Goal: Find specific page/section: Find specific page/section

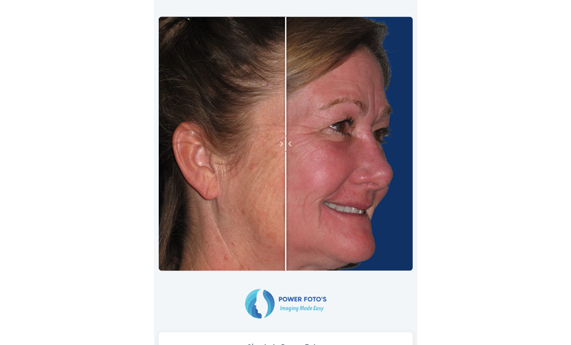
scroll to position [42, 0]
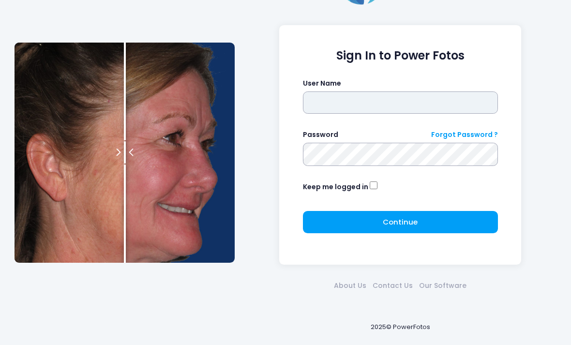
click at [383, 101] on input "text" at bounding box center [400, 103] width 195 height 22
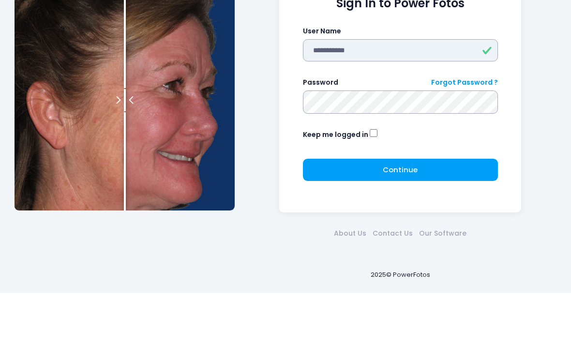
type input "**********"
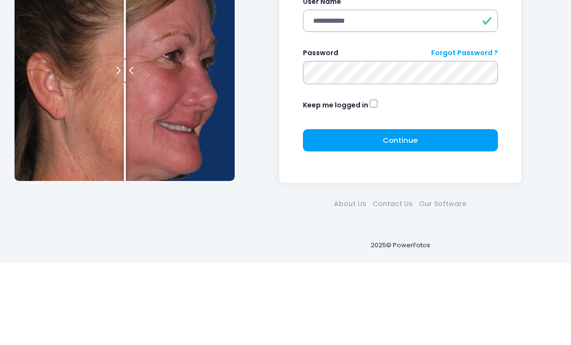
click at [448, 211] on button "Continue Please wait..." at bounding box center [400, 222] width 195 height 22
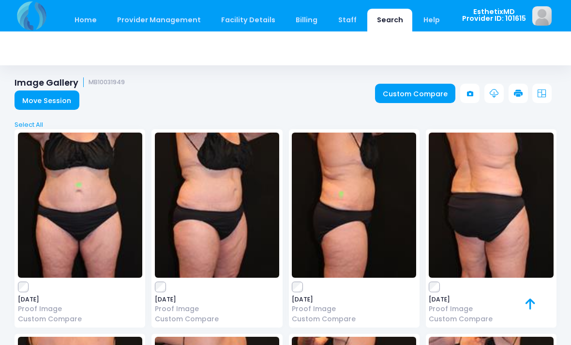
click at [31, 99] on link "Move Session" at bounding box center [47, 100] width 65 height 19
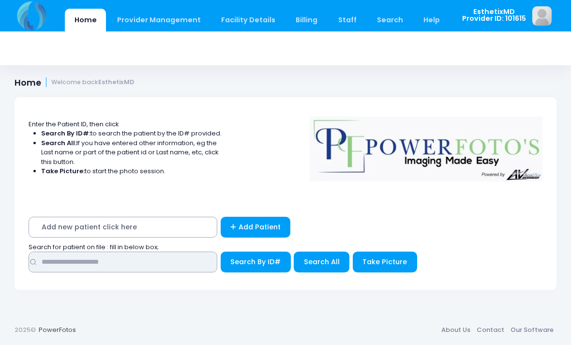
click at [48, 261] on input "text" at bounding box center [123, 262] width 189 height 21
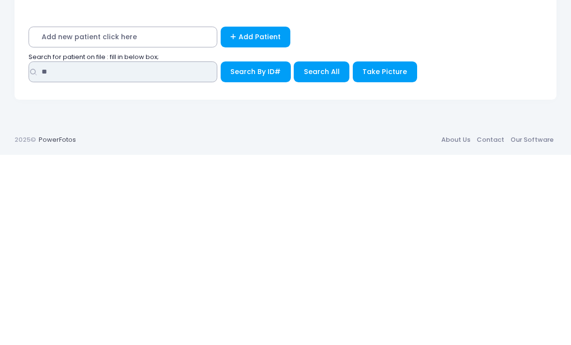
type input "**"
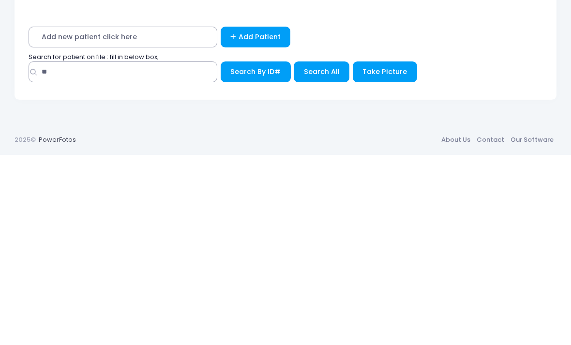
click at [332, 257] on span "Search All" at bounding box center [322, 262] width 36 height 10
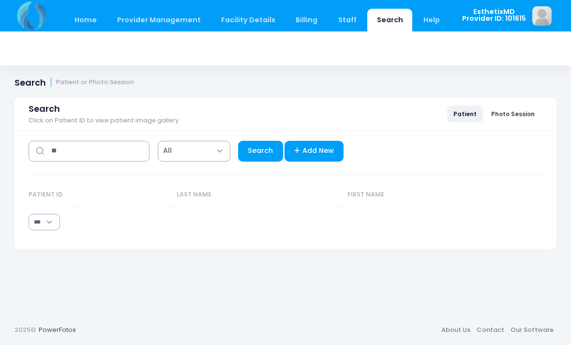
select select "***"
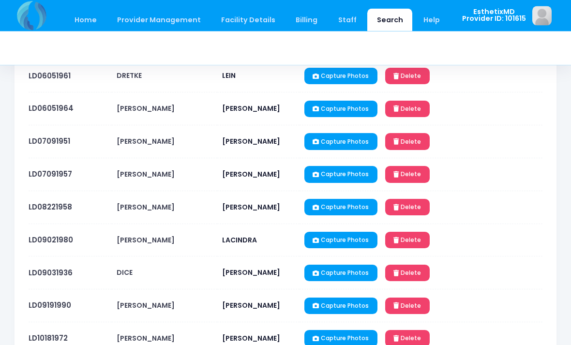
scroll to position [214, 0]
click at [29, 150] on td "LD07091951" at bounding box center [70, 141] width 83 height 33
click at [49, 142] on link "LD07091951" at bounding box center [50, 141] width 42 height 10
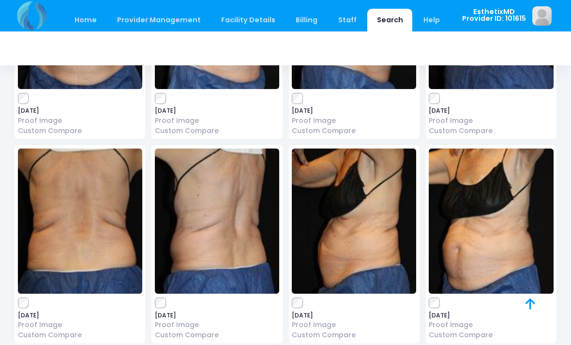
scroll to position [1939, 0]
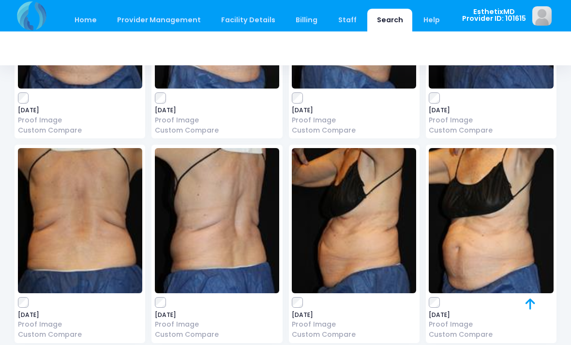
click at [510, 224] on img at bounding box center [491, 220] width 124 height 145
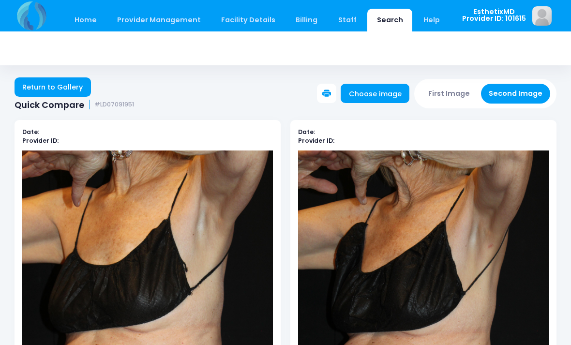
click at [32, 87] on link "Return to Gallery" at bounding box center [53, 86] width 77 height 19
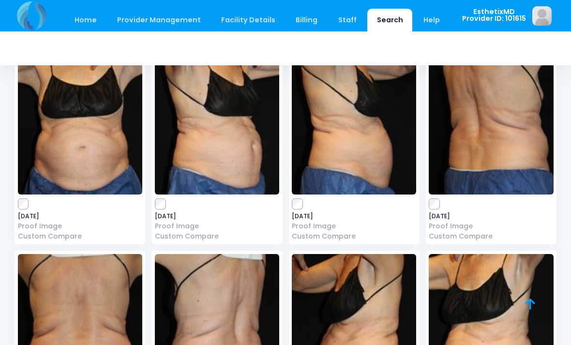
scroll to position [1879, 0]
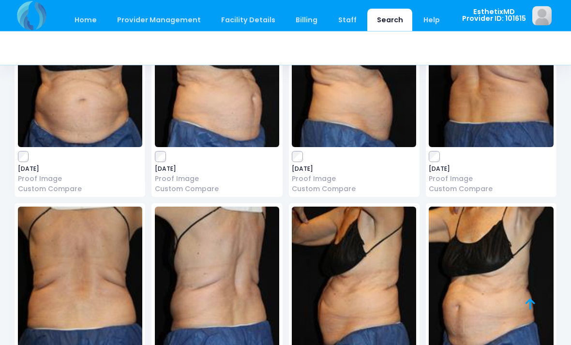
click at [494, 285] on img at bounding box center [491, 279] width 124 height 145
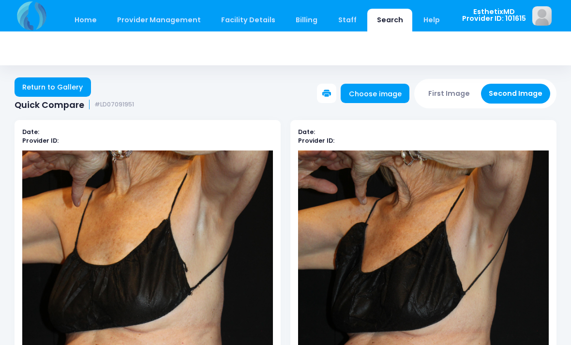
click at [69, 89] on link "Return to Gallery" at bounding box center [53, 86] width 77 height 19
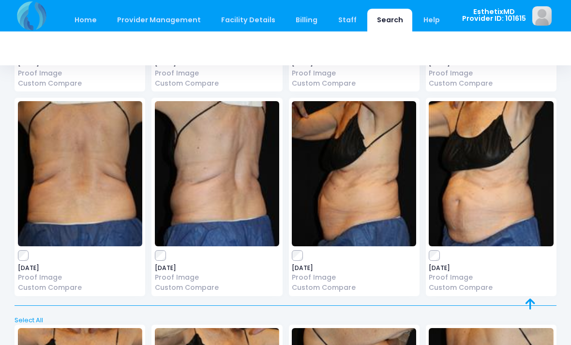
scroll to position [1984, 0]
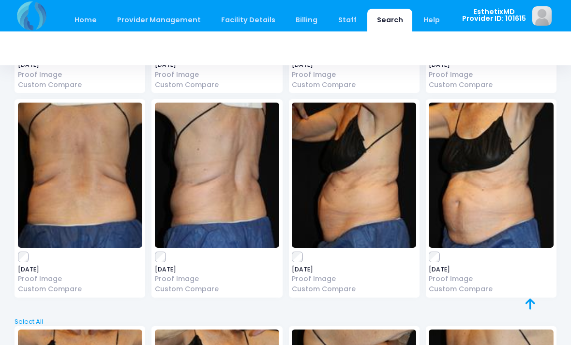
click at [381, 191] on img at bounding box center [354, 175] width 124 height 145
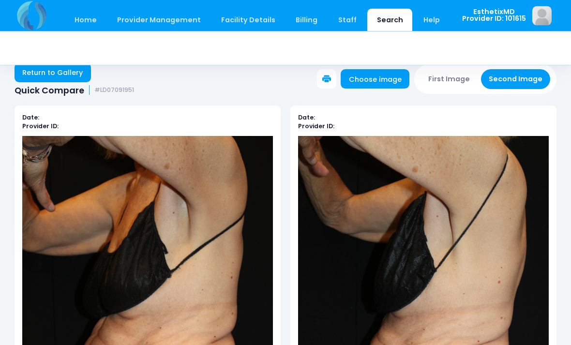
scroll to position [15, 0]
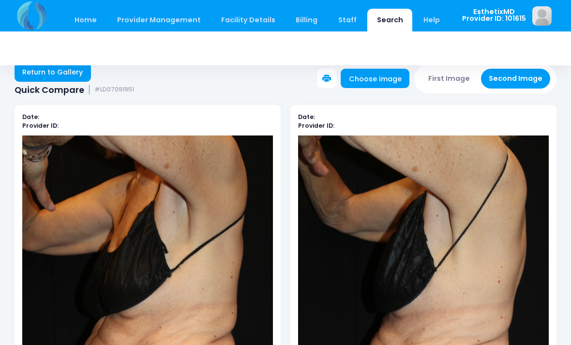
click at [62, 74] on link "Return to Gallery" at bounding box center [53, 71] width 77 height 19
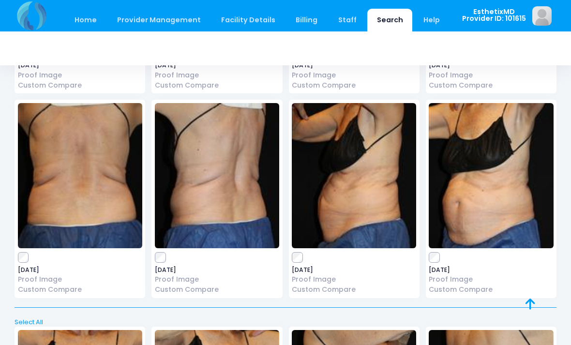
scroll to position [1983, 0]
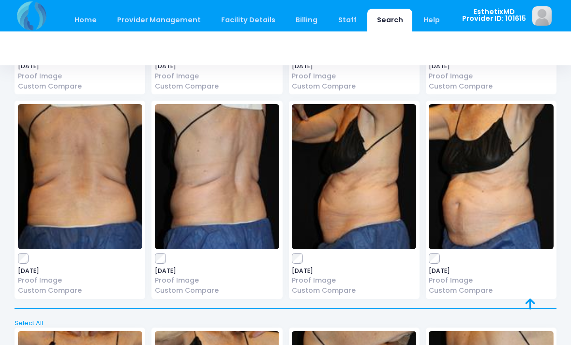
click at [81, 180] on img at bounding box center [80, 176] width 124 height 145
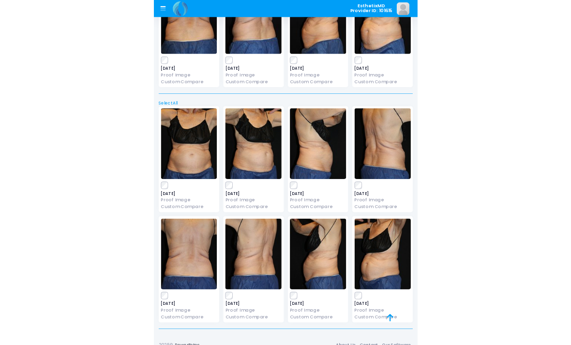
scroll to position [2402, 0]
